Goal: Answer question/provide support: Answer question/provide support

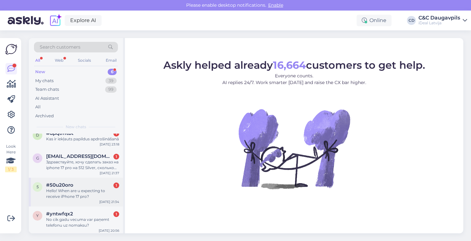
scroll to position [66, 0]
click at [84, 175] on div "g [EMAIL_ADDRESS][DOMAIN_NAME] 1 Здравствуйте, хочу сделать заказ на iphone 17 …" at bounding box center [76, 163] width 94 height 29
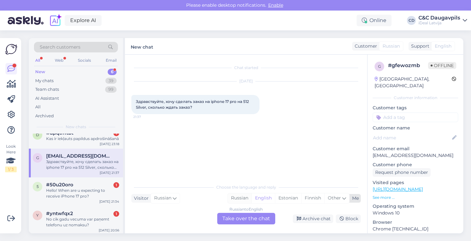
click at [234, 199] on div "Russian" at bounding box center [240, 199] width 24 height 10
click at [248, 217] on div "Russian to Russian Take over the chat" at bounding box center [246, 219] width 58 height 12
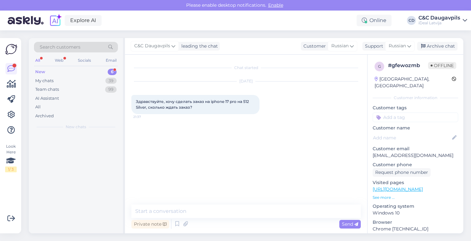
scroll to position [0, 0]
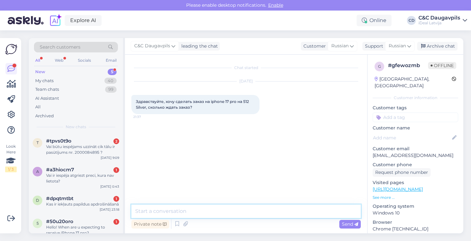
click at [246, 210] on textarea at bounding box center [245, 211] width 229 height 13
type textarea "L"
type textarea "P"
paste textarea "К сожалению, сейчас мы не можем назвать точную дату, поскольку поставки огранич…"
type textarea "Здравствуйте! К сожалению, сейчас мы не можем назвать точную дату, поскольку по…"
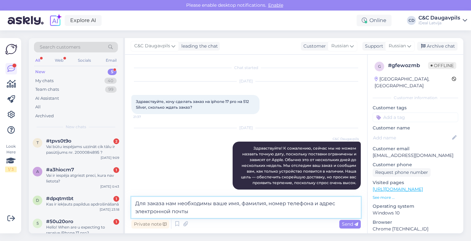
type textarea "Для заказа нам необходимы ваше имя, фамилия, номер телефона и адрес электронной…"
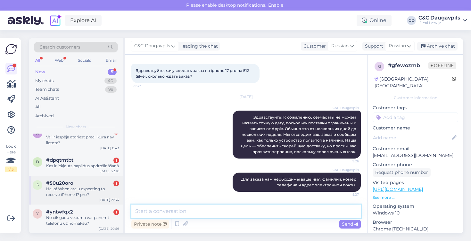
scroll to position [43, 0]
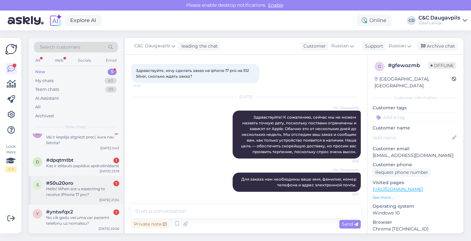
click at [96, 189] on div "Hello! When are u expecting to receive iPhone 17 pro?" at bounding box center [82, 192] width 73 height 12
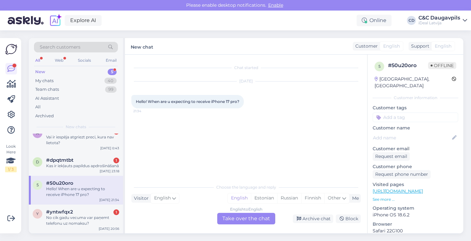
scroll to position [0, 0]
click at [242, 220] on div "English to English Take over the chat" at bounding box center [246, 219] width 58 height 12
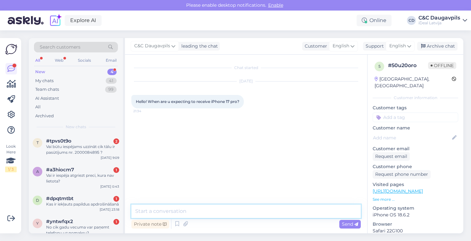
click at [216, 210] on textarea at bounding box center [245, 211] width 229 height 13
paste textarea "Unfortunately, we cannot give an exact date at the moment, as deliveries are li…"
type textarea "Unfortunately, we cannot give an exact date at the moment, as deliveries are li…"
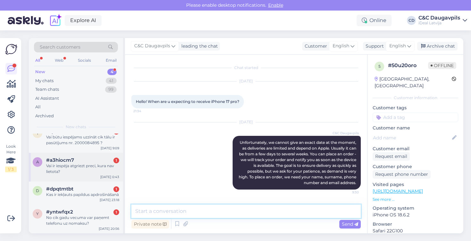
scroll to position [14, 0]
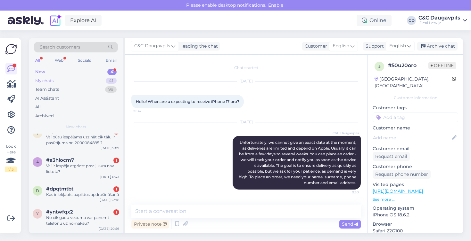
click at [56, 82] on div "My chats 41" at bounding box center [76, 81] width 84 height 9
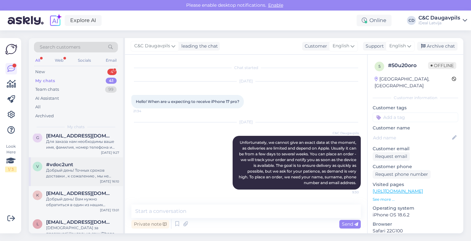
scroll to position [35, 0]
click at [70, 167] on div "Добрый день! Точных сроков доставки , к сожалению , мы не можем прогнозировать …" at bounding box center [82, 173] width 73 height 12
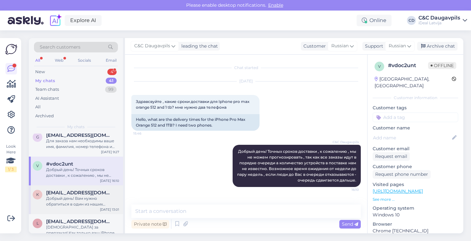
click at [67, 203] on div "Добрый день! Вам нужно обратиться в один из наших магазинов, что бы консультант…" at bounding box center [82, 202] width 73 height 12
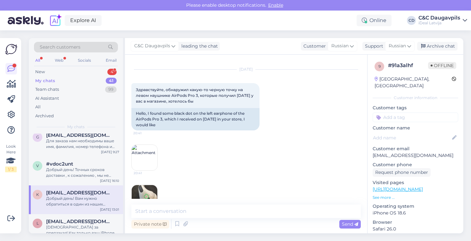
scroll to position [2, 0]
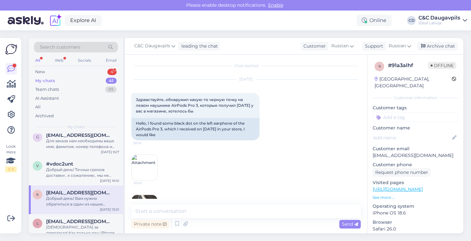
click at [142, 172] on img at bounding box center [145, 168] width 26 height 26
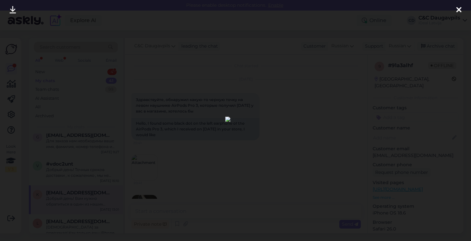
click at [463, 7] on div at bounding box center [458, 10] width 13 height 20
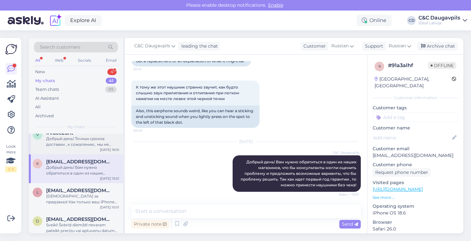
scroll to position [66, 0]
click at [76, 202] on div "[DEMOGRAPHIC_DATA] за предзаказ! Как только ваш iPhone будет доступен, мы сразу…" at bounding box center [82, 199] width 73 height 12
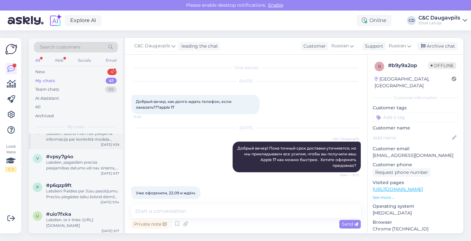
scroll to position [186, 0]
click at [85, 162] on div "Labdien, pagaidām precīzs pieejamības datums vēl nav zināms, bet, ja vēlaties, …" at bounding box center [82, 165] width 73 height 12
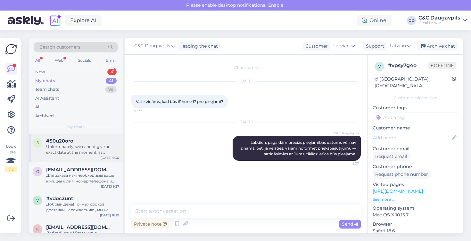
scroll to position [0, 0]
click at [83, 151] on div "Unfortunately, we cannot give an exact date at the moment, as deliveries are li…" at bounding box center [82, 150] width 73 height 12
